Goal: Check status: Check status

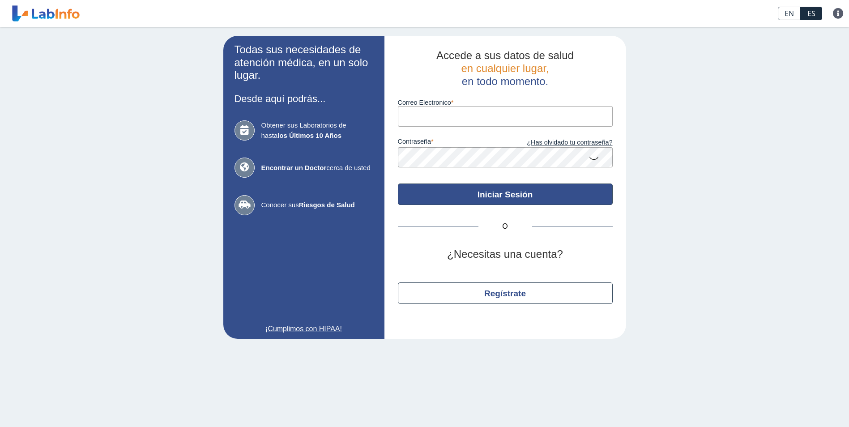
type input "[EMAIL_ADDRESS][DOMAIN_NAME]"
click at [500, 195] on button "Iniciar Sesión" at bounding box center [505, 193] width 215 height 21
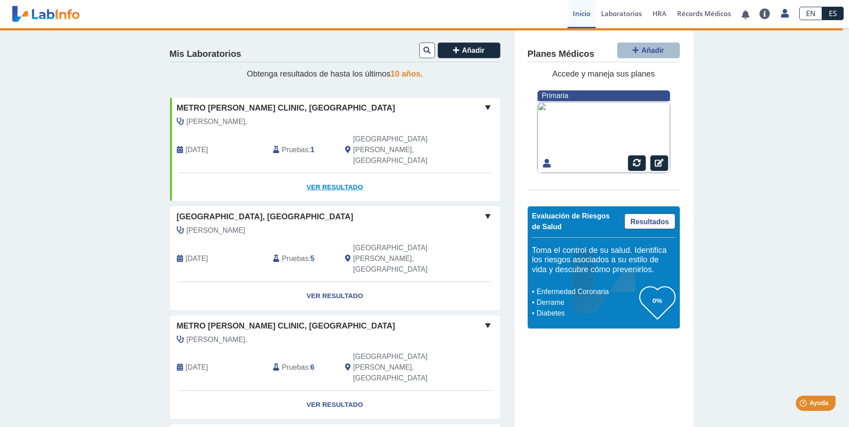
click at [334, 173] on link "Ver Resultado" at bounding box center [335, 187] width 330 height 28
click at [326, 173] on link "Ver Resultado" at bounding box center [335, 187] width 330 height 28
click at [230, 112] on span "Metro [PERSON_NAME] Clinic, [GEOGRAPHIC_DATA]" at bounding box center [286, 108] width 218 height 12
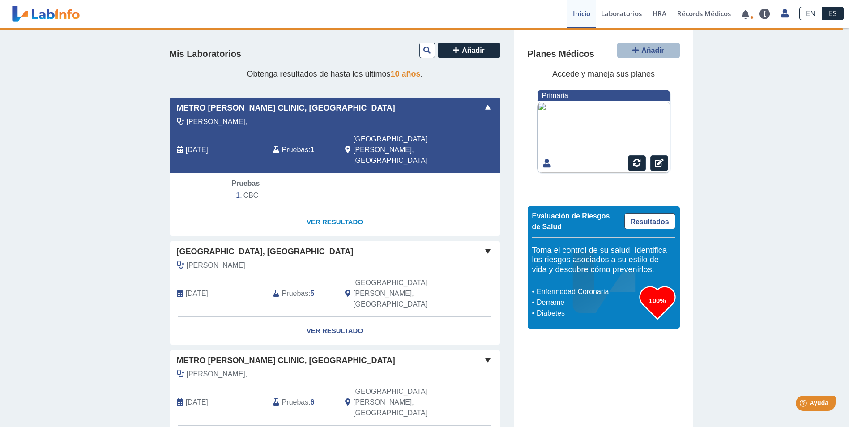
click at [340, 208] on link "Ver Resultado" at bounding box center [335, 222] width 330 height 28
click at [332, 208] on link "Ver Resultado" at bounding box center [335, 222] width 330 height 28
click at [483, 112] on span at bounding box center [487, 107] width 11 height 11
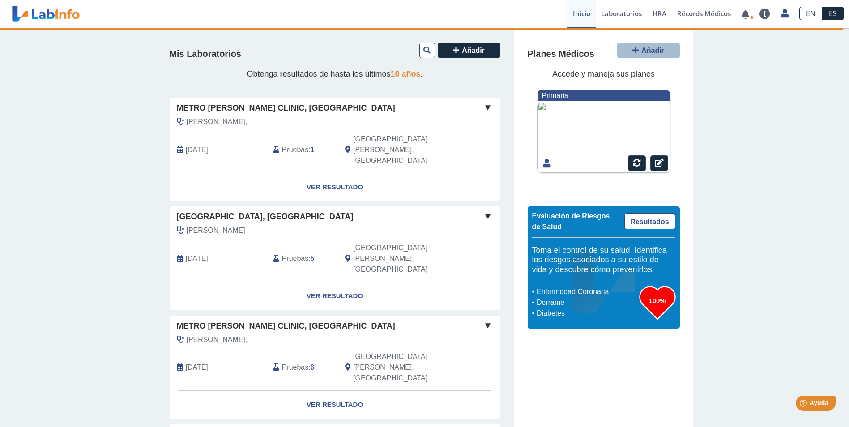
click at [484, 107] on span at bounding box center [487, 107] width 11 height 11
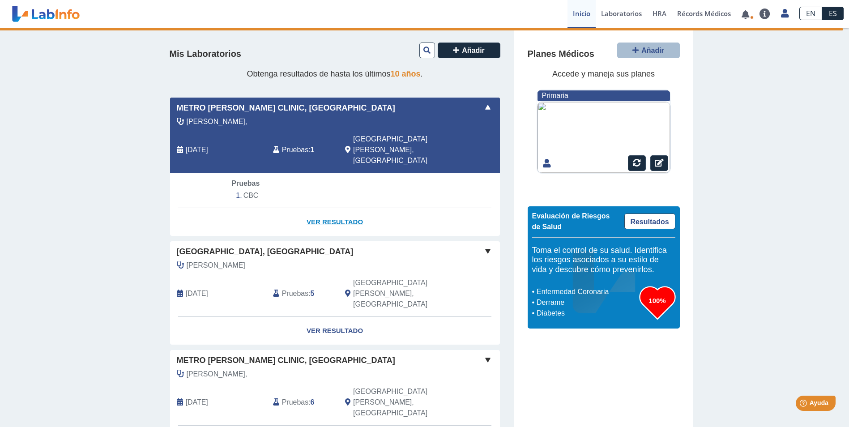
click at [336, 208] on link "Ver Resultado" at bounding box center [335, 222] width 330 height 28
click at [244, 179] on span "Pruebas" at bounding box center [245, 183] width 28 height 8
click at [243, 189] on li "CBC" at bounding box center [334, 195] width 206 height 13
click at [294, 144] on span "Pruebas" at bounding box center [295, 149] width 26 height 11
click at [384, 136] on span "[GEOGRAPHIC_DATA][PERSON_NAME], [GEOGRAPHIC_DATA]" at bounding box center [402, 150] width 99 height 32
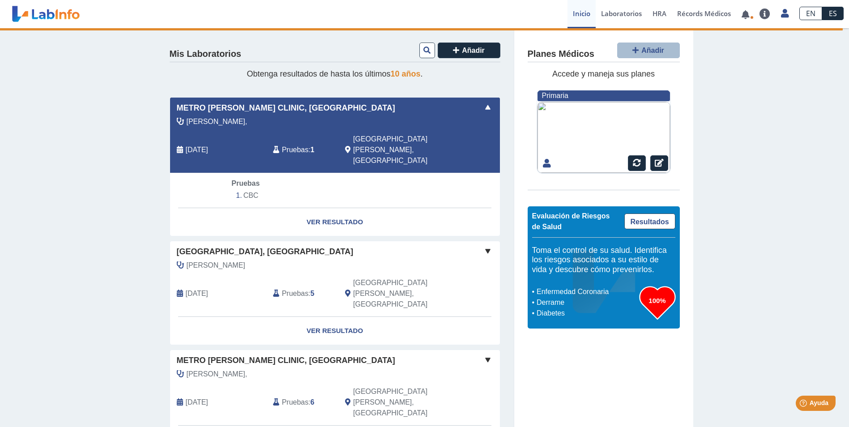
drag, startPoint x: 173, startPoint y: 138, endPoint x: 193, endPoint y: 161, distance: 30.4
click at [173, 139] on div "[DATE]" at bounding box center [218, 150] width 96 height 32
click at [323, 208] on link "Ver Resultado" at bounding box center [335, 222] width 330 height 28
click at [326, 317] on link "Ver Resultado" at bounding box center [335, 331] width 330 height 28
click at [333, 208] on link "Ver Resultado" at bounding box center [335, 222] width 330 height 28
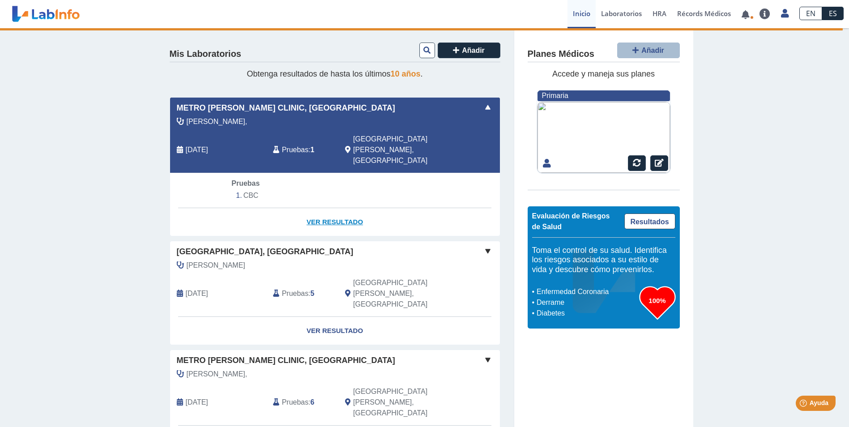
click at [340, 208] on link "Ver Resultado" at bounding box center [335, 222] width 330 height 28
click at [331, 208] on link "Ver Resultado" at bounding box center [335, 222] width 330 height 28
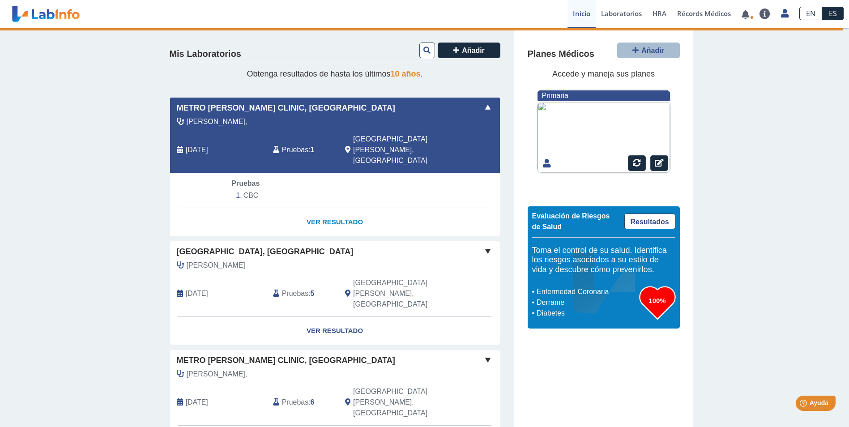
click at [331, 208] on link "Ver Resultado" at bounding box center [335, 222] width 330 height 28
click at [485, 107] on span at bounding box center [487, 107] width 11 height 11
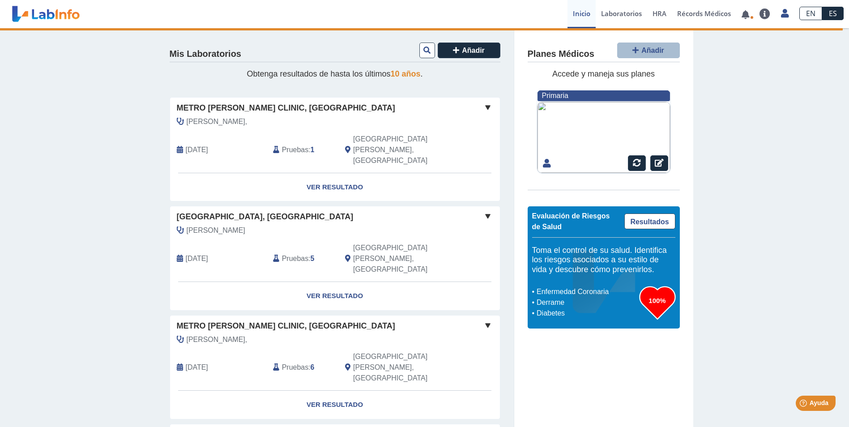
click at [200, 144] on span "[DATE]" at bounding box center [197, 149] width 22 height 11
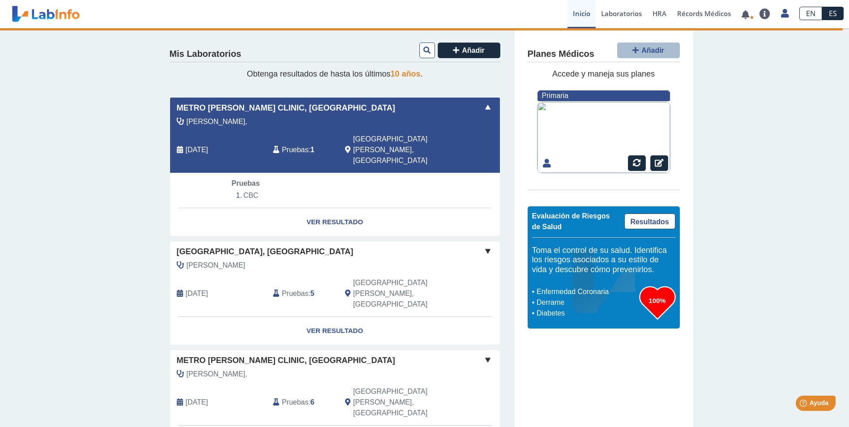
click at [244, 189] on li "CBC" at bounding box center [334, 195] width 206 height 13
click at [246, 189] on li "CBC" at bounding box center [334, 195] width 206 height 13
click at [322, 208] on link "Ver Resultado" at bounding box center [335, 222] width 330 height 28
click at [324, 208] on link "Ver Resultado" at bounding box center [335, 222] width 330 height 28
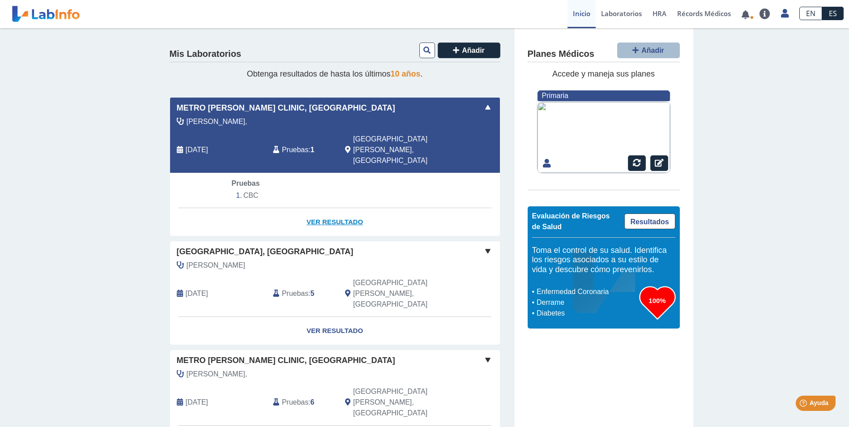
click at [329, 208] on link "Ver Resultado" at bounding box center [335, 222] width 330 height 28
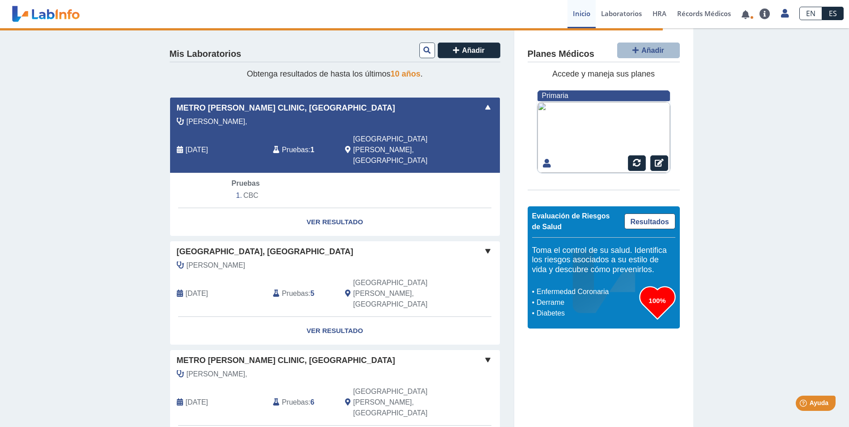
select select "***"
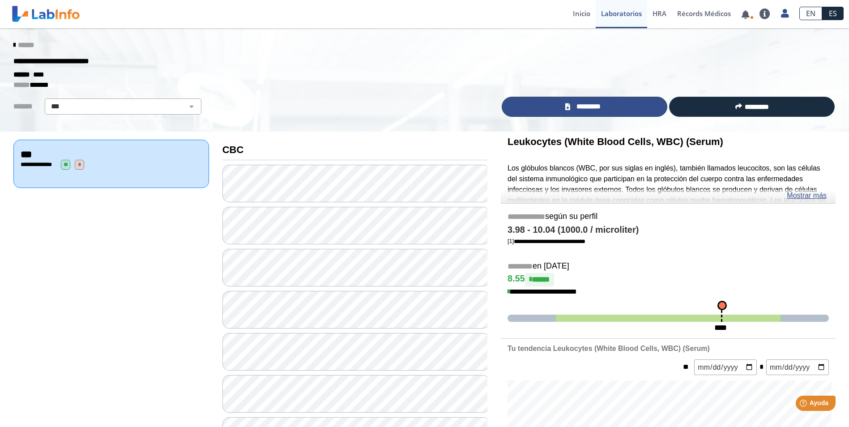
click at [585, 104] on span "*********" at bounding box center [588, 107] width 31 height 10
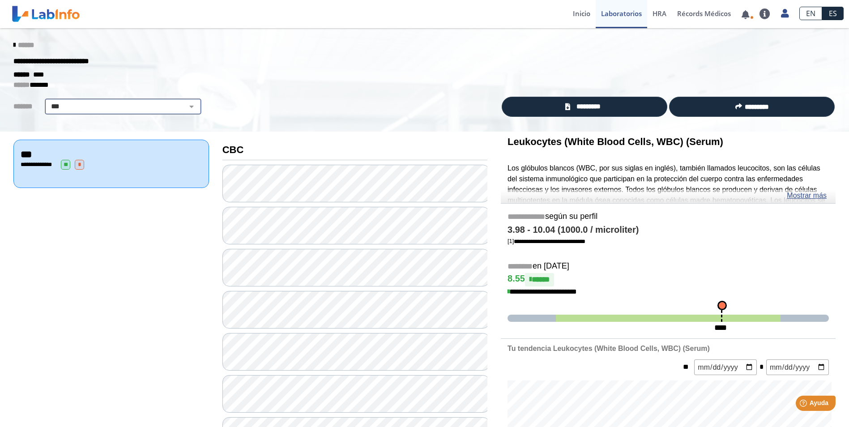
click at [186, 106] on select "**********" at bounding box center [122, 106] width 151 height 11
click at [187, 106] on select "**********" at bounding box center [122, 106] width 151 height 11
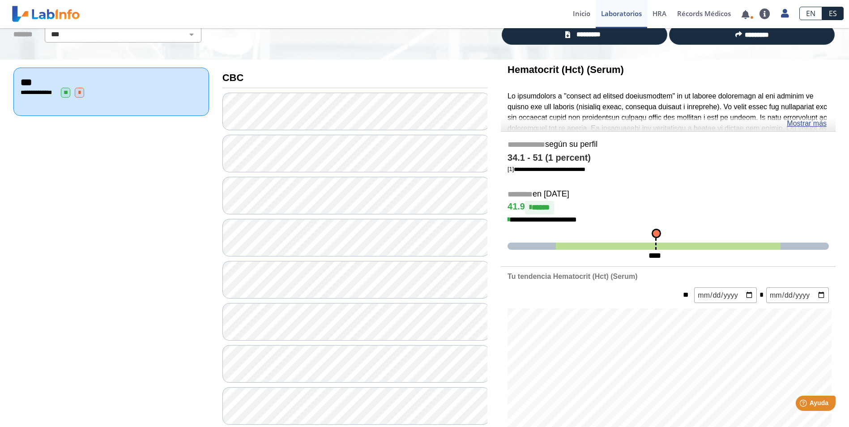
scroll to position [89, 0]
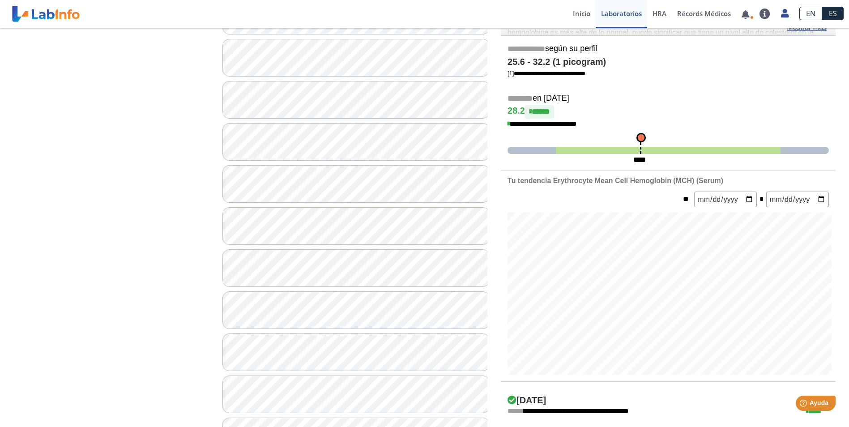
scroll to position [179, 0]
